Goal: Obtain resource: Obtain resource

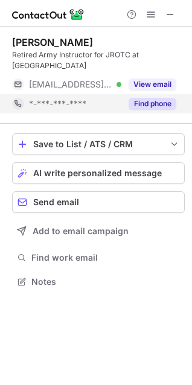
scroll to position [273, 192]
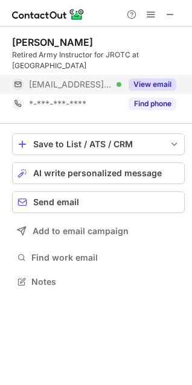
click at [146, 83] on button "View email" at bounding box center [152, 84] width 48 height 12
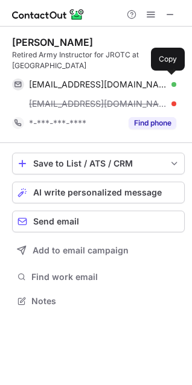
scroll to position [292, 192]
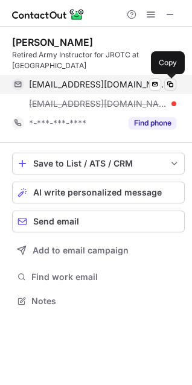
click at [171, 81] on span at bounding box center [170, 85] width 10 height 10
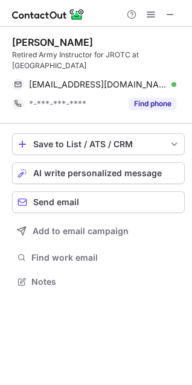
scroll to position [273, 192]
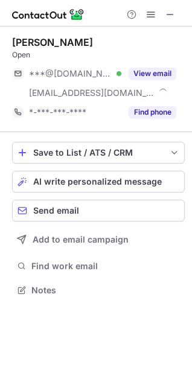
scroll to position [282, 192]
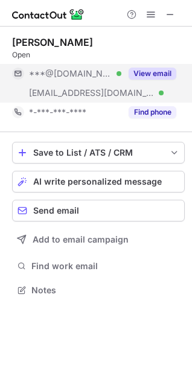
click at [155, 70] on button "View email" at bounding box center [152, 74] width 48 height 12
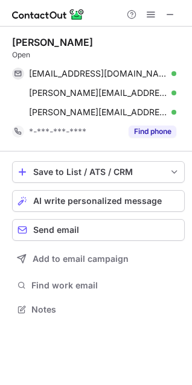
scroll to position [301, 192]
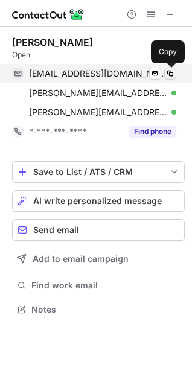
click at [168, 72] on span at bounding box center [170, 74] width 10 height 10
click at [166, 74] on span at bounding box center [170, 74] width 10 height 10
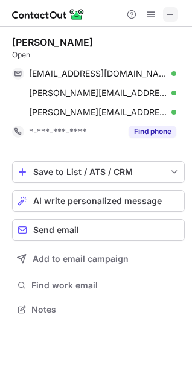
click at [168, 11] on span at bounding box center [170, 15] width 10 height 10
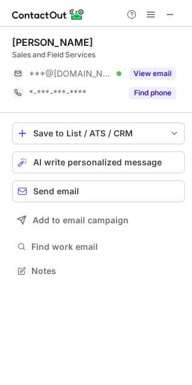
scroll to position [262, 192]
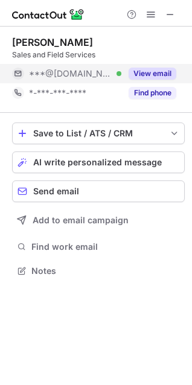
click at [165, 66] on div "View email" at bounding box center [148, 73] width 55 height 19
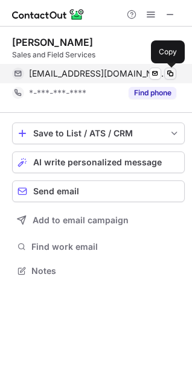
click at [170, 70] on span at bounding box center [170, 74] width 10 height 10
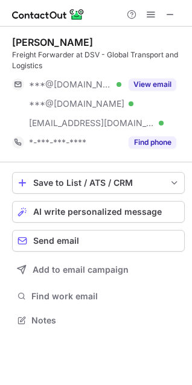
scroll to position [312, 192]
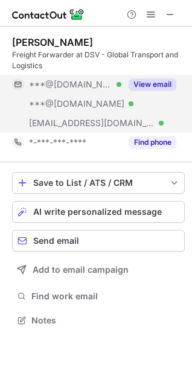
click at [160, 81] on button "View email" at bounding box center [152, 84] width 48 height 12
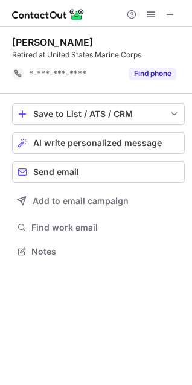
scroll to position [243, 192]
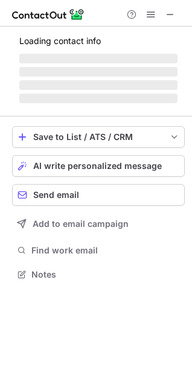
scroll to position [262, 192]
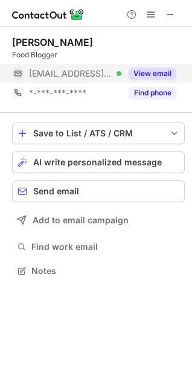
click at [157, 73] on button "View email" at bounding box center [152, 74] width 48 height 12
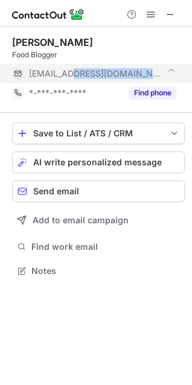
click at [157, 73] on div "***@q.com" at bounding box center [102, 73] width 147 height 11
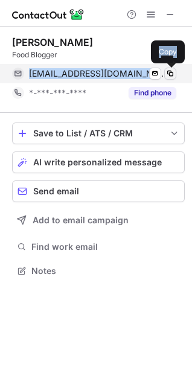
click at [169, 77] on span at bounding box center [170, 74] width 10 height 10
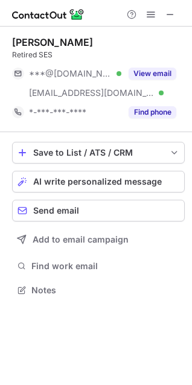
scroll to position [282, 192]
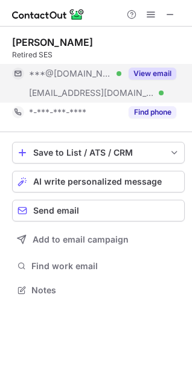
click at [162, 68] on button "View email" at bounding box center [152, 74] width 48 height 12
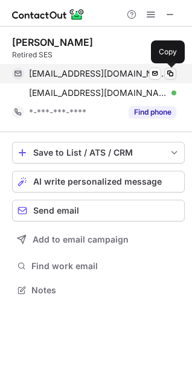
click at [169, 71] on span at bounding box center [170, 74] width 10 height 10
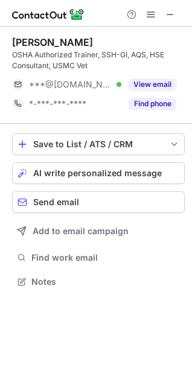
scroll to position [273, 192]
click at [149, 77] on div "View email" at bounding box center [148, 84] width 55 height 19
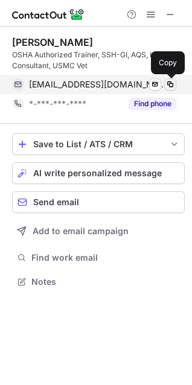
click at [169, 80] on span at bounding box center [170, 85] width 10 height 10
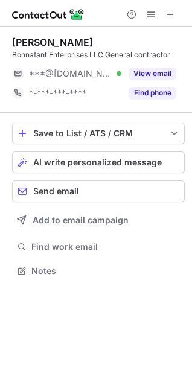
scroll to position [262, 192]
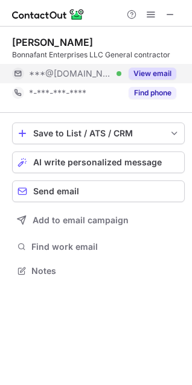
click at [156, 69] on button "View email" at bounding box center [152, 74] width 48 height 12
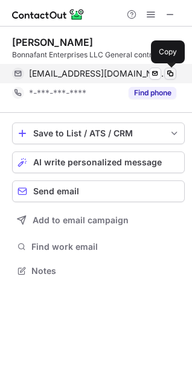
click at [170, 69] on span at bounding box center [170, 74] width 10 height 10
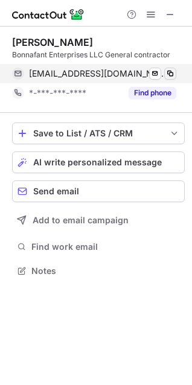
click at [170, 69] on span at bounding box center [170, 74] width 10 height 10
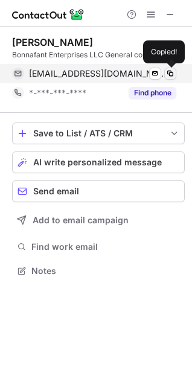
click at [170, 69] on span at bounding box center [170, 74] width 10 height 10
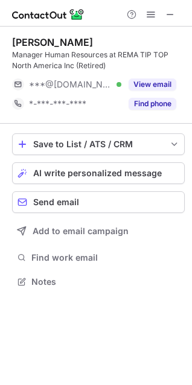
scroll to position [273, 192]
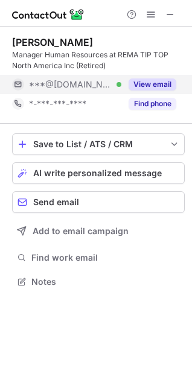
click at [163, 81] on button "View email" at bounding box center [152, 84] width 48 height 12
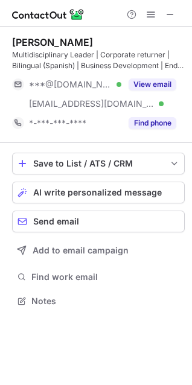
scroll to position [292, 192]
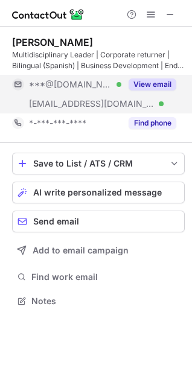
click at [150, 78] on div "View email" at bounding box center [148, 84] width 55 height 19
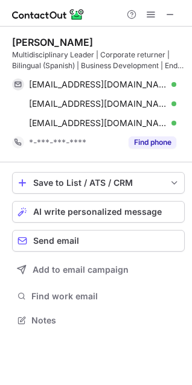
scroll to position [312, 192]
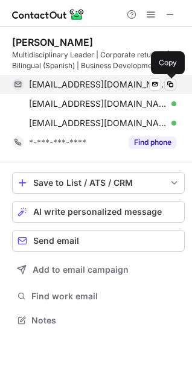
click at [168, 83] on span at bounding box center [170, 85] width 10 height 10
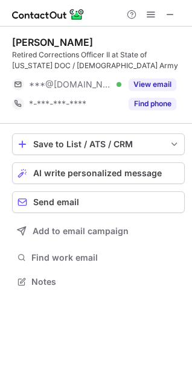
scroll to position [273, 192]
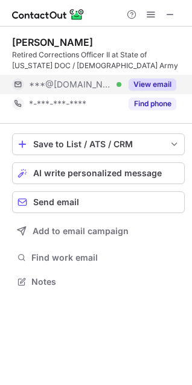
click at [159, 86] on button "View email" at bounding box center [152, 84] width 48 height 12
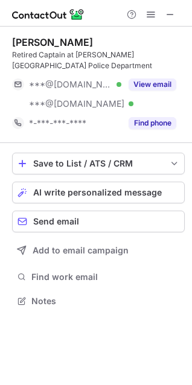
scroll to position [292, 192]
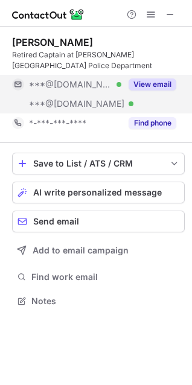
click at [160, 83] on button "View email" at bounding box center [152, 84] width 48 height 12
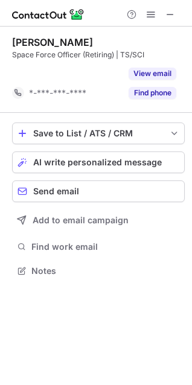
scroll to position [243, 192]
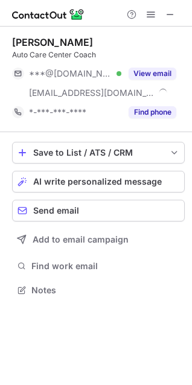
scroll to position [282, 192]
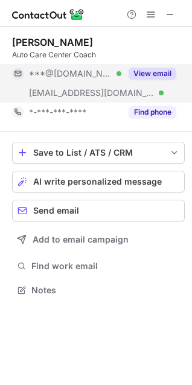
click at [155, 74] on button "View email" at bounding box center [152, 74] width 48 height 12
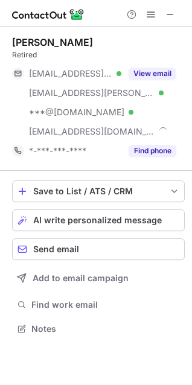
scroll to position [320, 192]
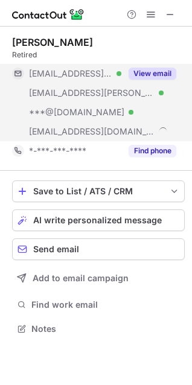
click at [149, 74] on button "View email" at bounding box center [152, 74] width 48 height 12
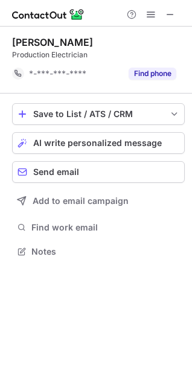
scroll to position [243, 192]
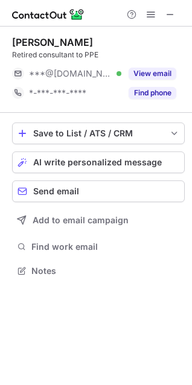
scroll to position [262, 192]
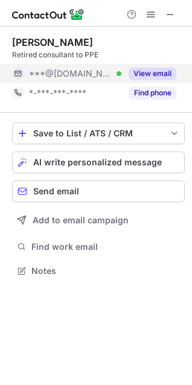
click at [149, 69] on button "View email" at bounding box center [152, 74] width 48 height 12
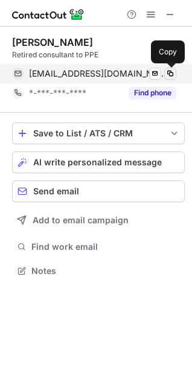
click at [166, 74] on span at bounding box center [170, 74] width 10 height 10
click at [167, 75] on span at bounding box center [170, 74] width 10 height 10
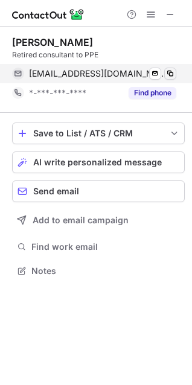
click at [167, 75] on span at bounding box center [170, 74] width 10 height 10
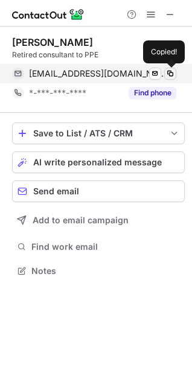
click at [167, 75] on span at bounding box center [170, 74] width 10 height 10
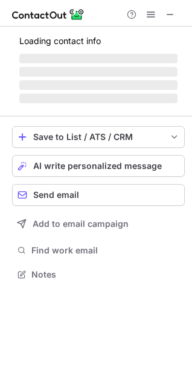
scroll to position [282, 192]
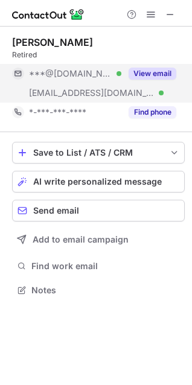
click at [166, 68] on button "View email" at bounding box center [152, 74] width 48 height 12
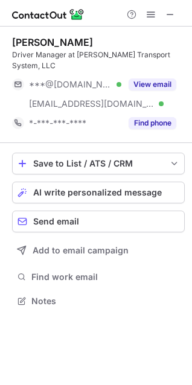
scroll to position [282, 192]
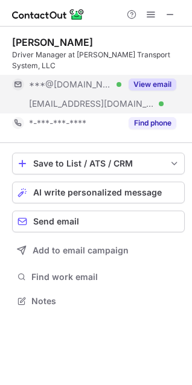
click at [154, 75] on div "View email" at bounding box center [148, 84] width 55 height 19
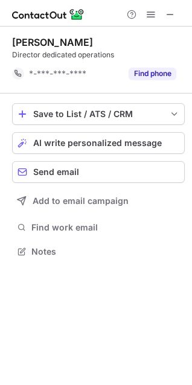
scroll to position [243, 192]
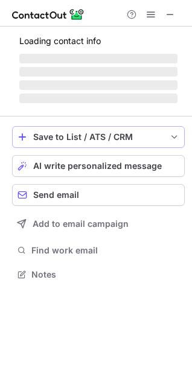
scroll to position [262, 192]
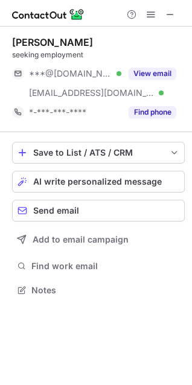
scroll to position [282, 192]
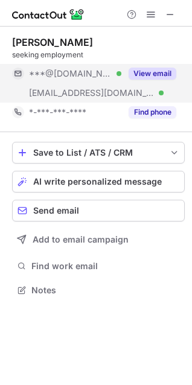
click at [143, 72] on button "View email" at bounding box center [152, 74] width 48 height 12
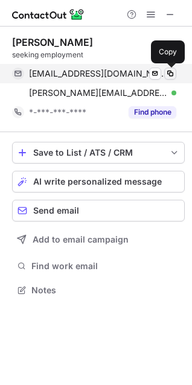
click at [167, 72] on span at bounding box center [170, 74] width 10 height 10
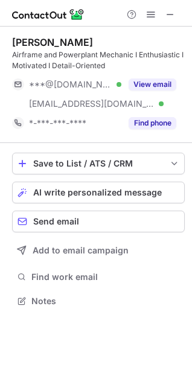
scroll to position [292, 192]
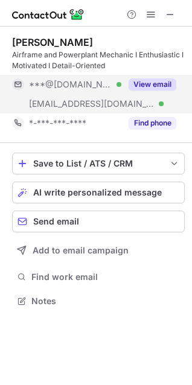
click at [158, 81] on button "View email" at bounding box center [152, 84] width 48 height 12
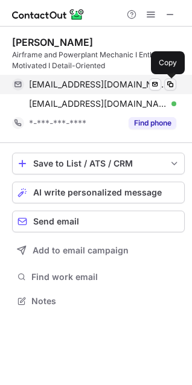
click at [169, 84] on span at bounding box center [170, 85] width 10 height 10
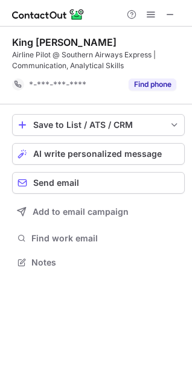
scroll to position [254, 192]
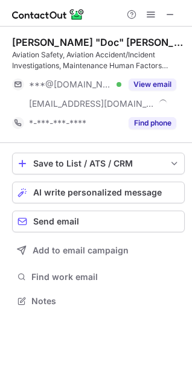
scroll to position [292, 192]
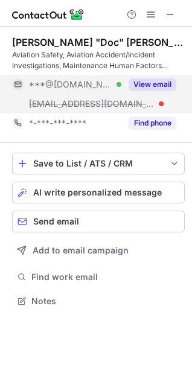
click at [145, 89] on button "View email" at bounding box center [152, 84] width 48 height 12
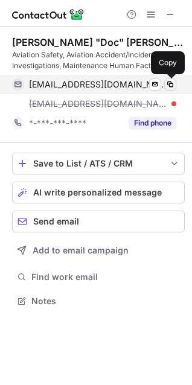
click at [172, 84] on span at bounding box center [170, 85] width 10 height 10
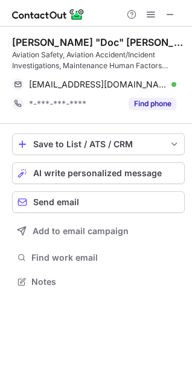
scroll to position [273, 192]
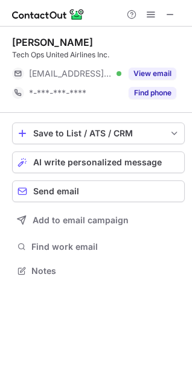
scroll to position [262, 192]
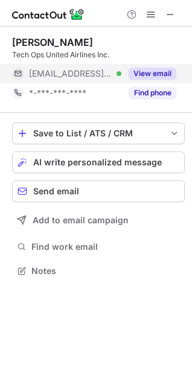
click at [160, 74] on button "View email" at bounding box center [152, 74] width 48 height 12
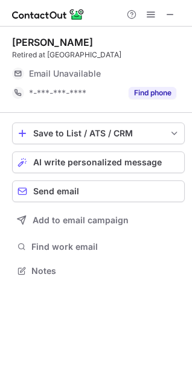
scroll to position [262, 192]
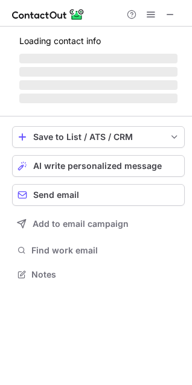
scroll to position [273, 192]
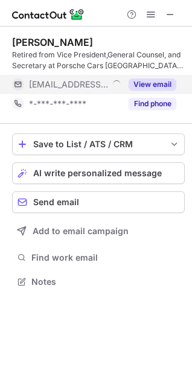
click at [148, 82] on button "View email" at bounding box center [152, 84] width 48 height 12
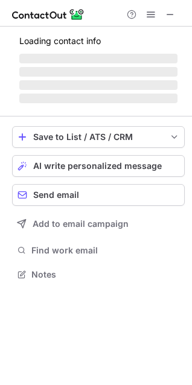
scroll to position [273, 192]
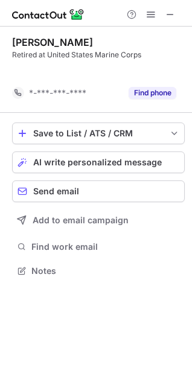
scroll to position [243, 192]
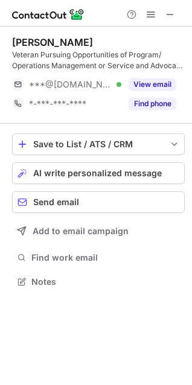
scroll to position [273, 192]
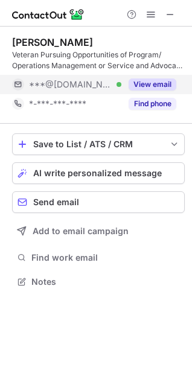
click at [135, 87] on button "View email" at bounding box center [152, 84] width 48 height 12
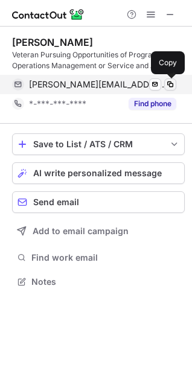
click at [172, 84] on span at bounding box center [170, 85] width 10 height 10
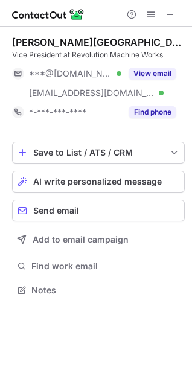
scroll to position [282, 192]
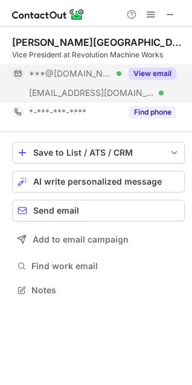
click at [149, 68] on button "View email" at bounding box center [152, 74] width 48 height 12
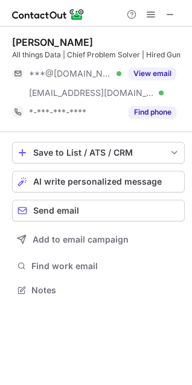
scroll to position [282, 192]
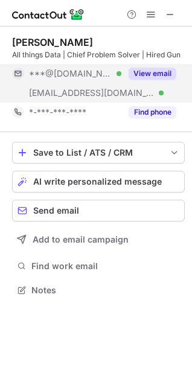
click at [157, 74] on button "View email" at bounding box center [152, 74] width 48 height 12
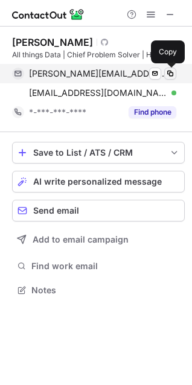
click at [168, 74] on span at bounding box center [170, 74] width 10 height 10
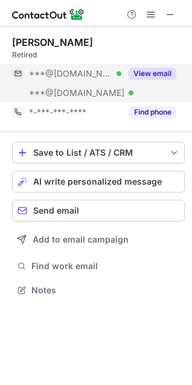
scroll to position [282, 192]
click at [150, 72] on button "View email" at bounding box center [152, 74] width 48 height 12
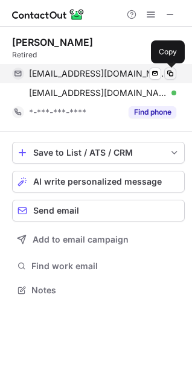
click at [169, 72] on span at bounding box center [170, 74] width 10 height 10
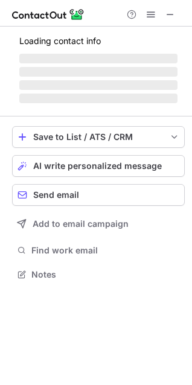
scroll to position [282, 192]
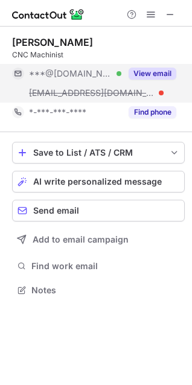
click at [156, 66] on div "View email" at bounding box center [148, 73] width 55 height 19
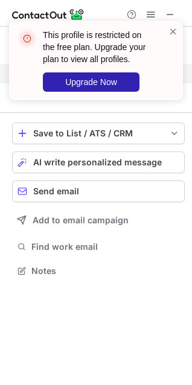
scroll to position [262, 192]
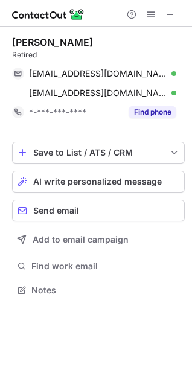
scroll to position [282, 192]
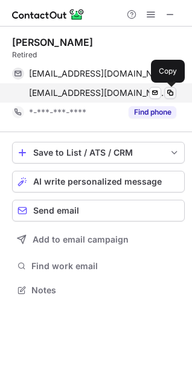
click at [168, 89] on span at bounding box center [170, 93] width 10 height 10
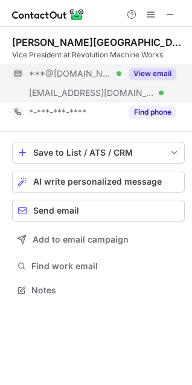
scroll to position [282, 192]
click at [165, 71] on button "View email" at bounding box center [152, 74] width 48 height 12
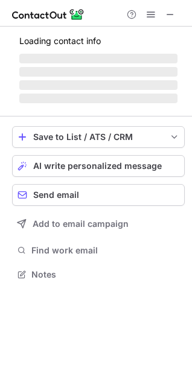
scroll to position [273, 192]
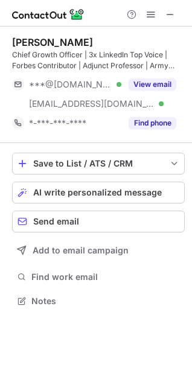
scroll to position [292, 192]
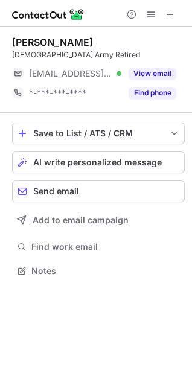
scroll to position [262, 192]
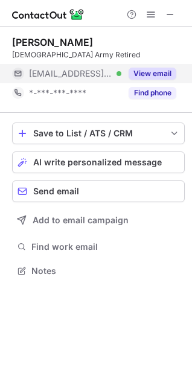
click at [153, 74] on button "View email" at bounding box center [152, 74] width 48 height 12
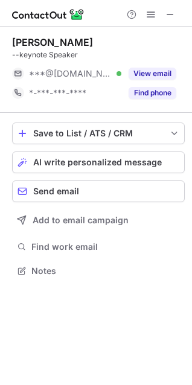
scroll to position [262, 192]
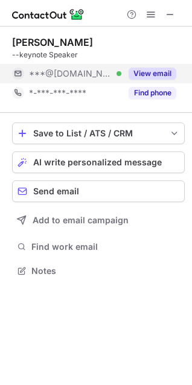
click at [148, 75] on button "View email" at bounding box center [152, 74] width 48 height 12
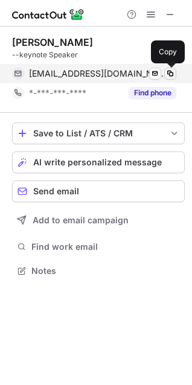
click at [169, 74] on span at bounding box center [170, 74] width 10 height 10
click at [172, 69] on span at bounding box center [170, 74] width 10 height 10
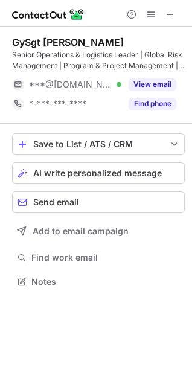
scroll to position [273, 192]
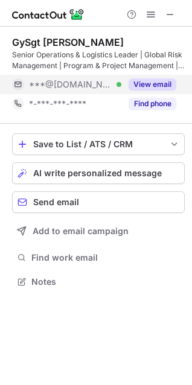
click at [163, 77] on div "View email" at bounding box center [148, 84] width 55 height 19
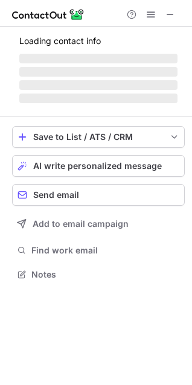
scroll to position [273, 192]
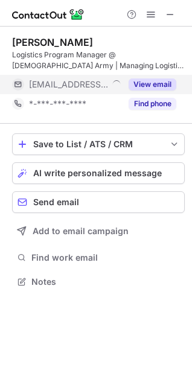
click at [145, 83] on button "View email" at bounding box center [152, 84] width 48 height 12
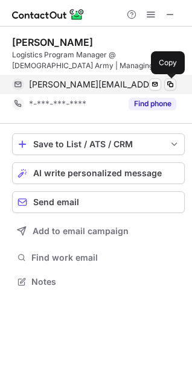
click at [168, 80] on span at bounding box center [170, 85] width 10 height 10
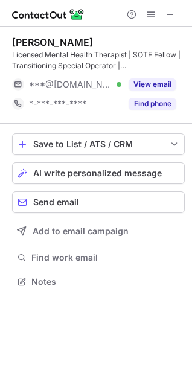
scroll to position [273, 192]
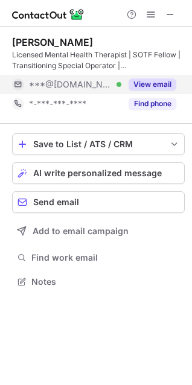
click at [146, 83] on button "View email" at bounding box center [152, 84] width 48 height 12
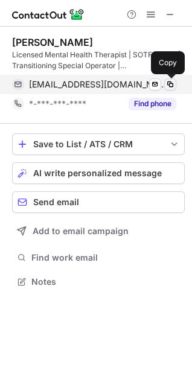
click at [167, 80] on span at bounding box center [170, 85] width 10 height 10
